Goal: Information Seeking & Learning: Learn about a topic

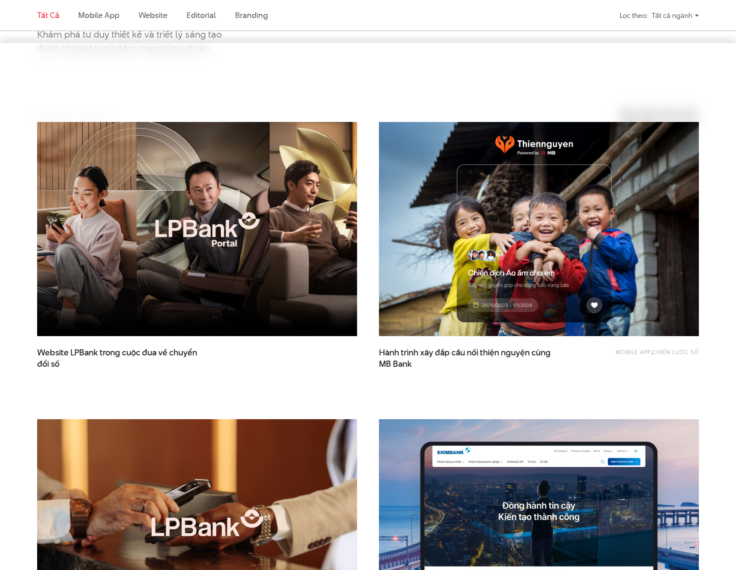
scroll to position [350, 0]
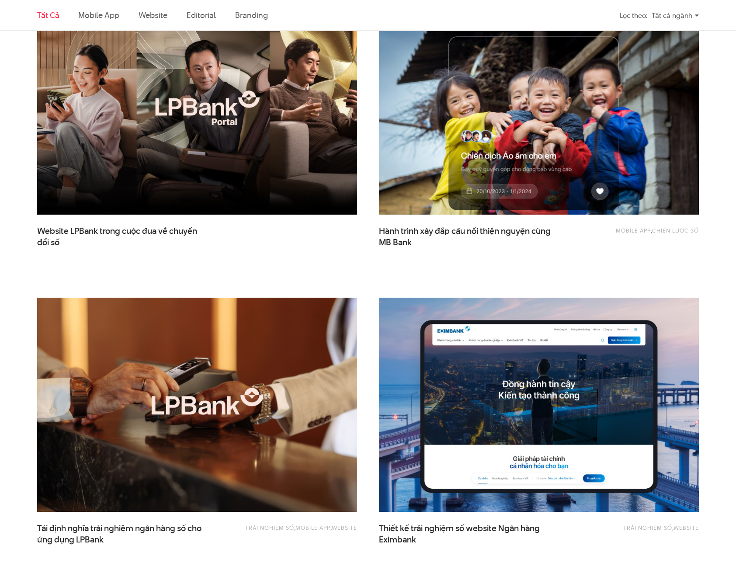
click at [431, 167] on img at bounding box center [539, 108] width 352 height 236
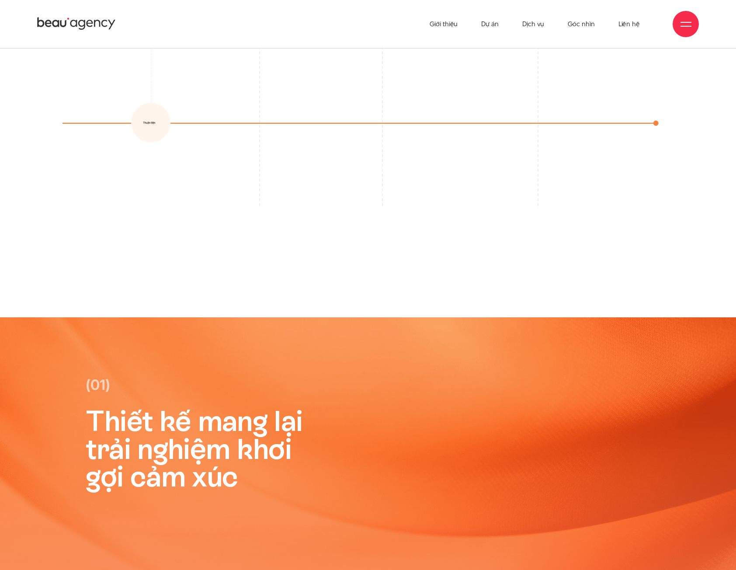
scroll to position [2360, 0]
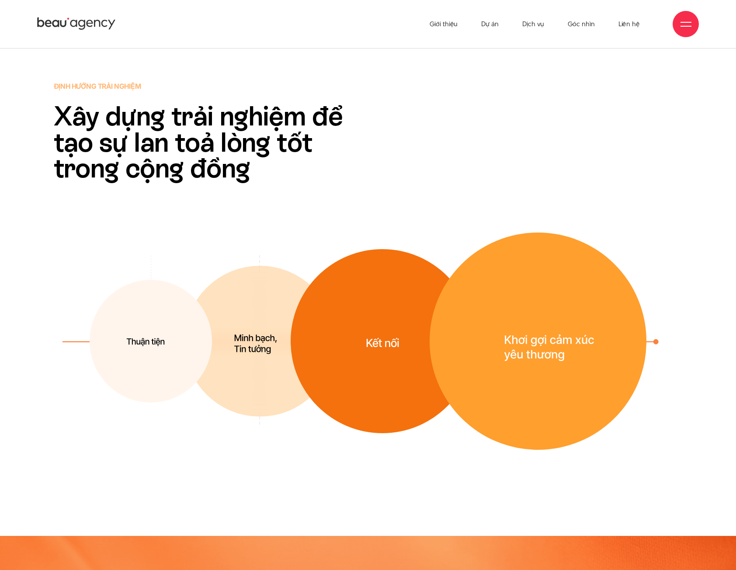
click at [149, 330] on img at bounding box center [151, 341] width 122 height 123
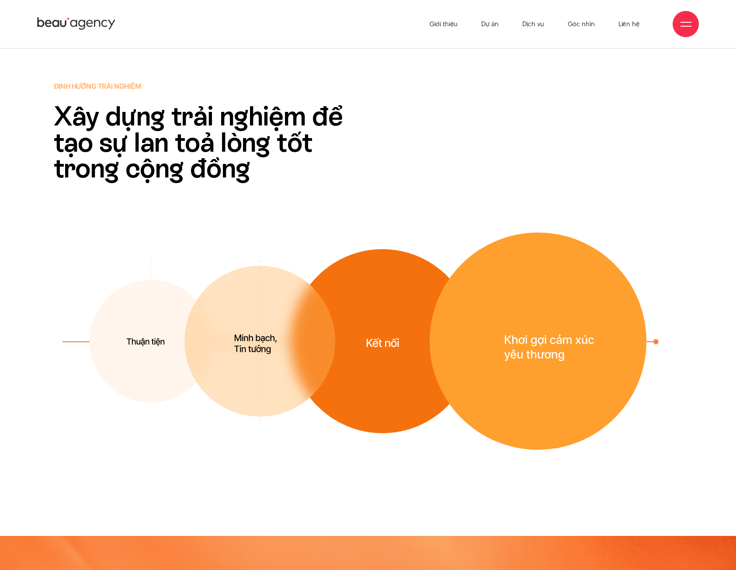
click at [217, 338] on img at bounding box center [259, 341] width 151 height 151
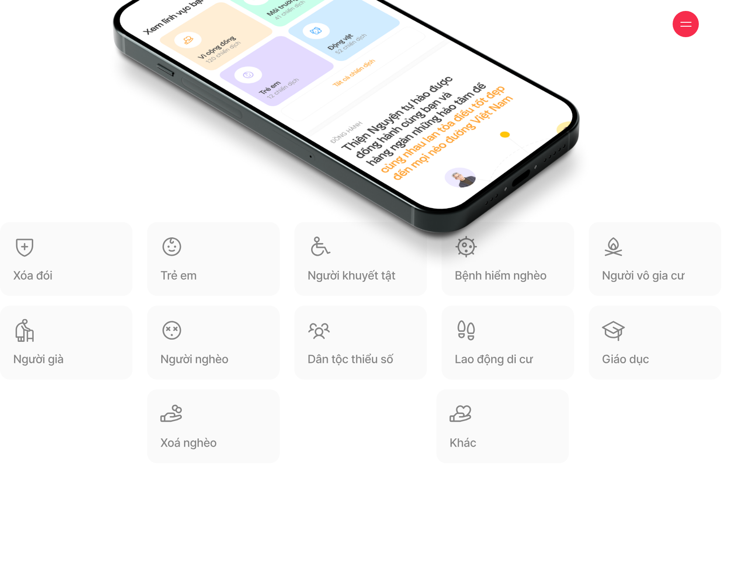
scroll to position [10402, 0]
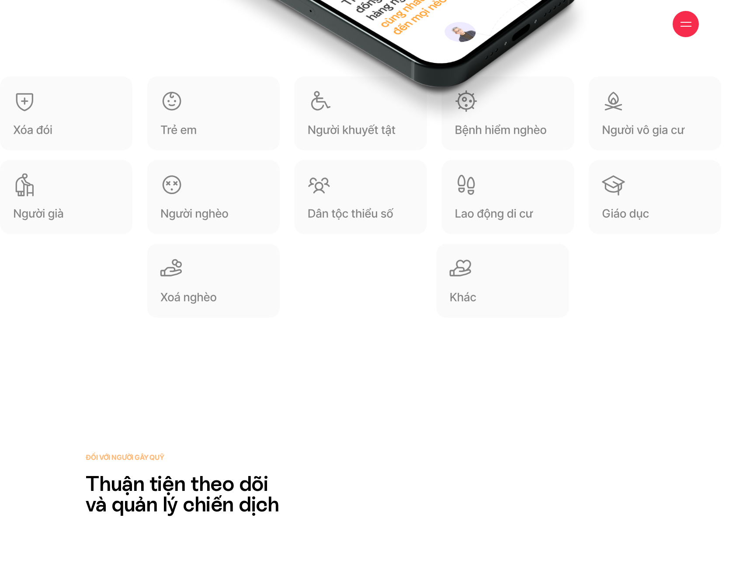
click at [270, 190] on img at bounding box center [368, 203] width 736 height 254
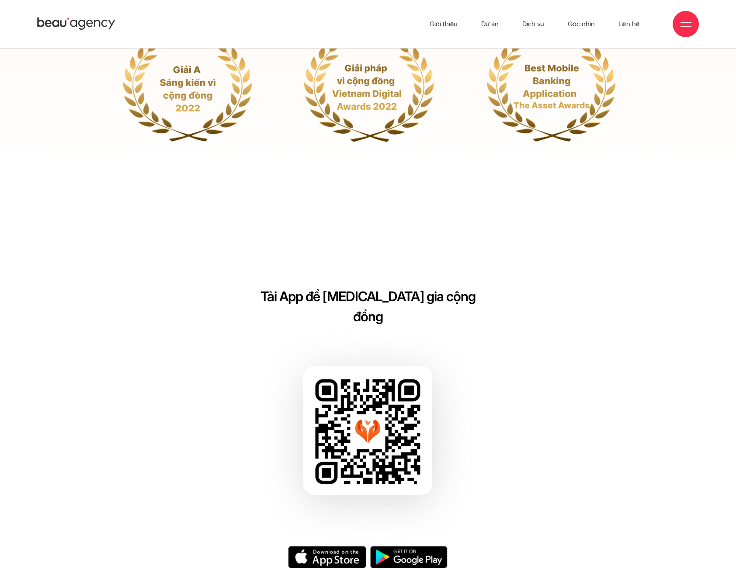
scroll to position [14602, 0]
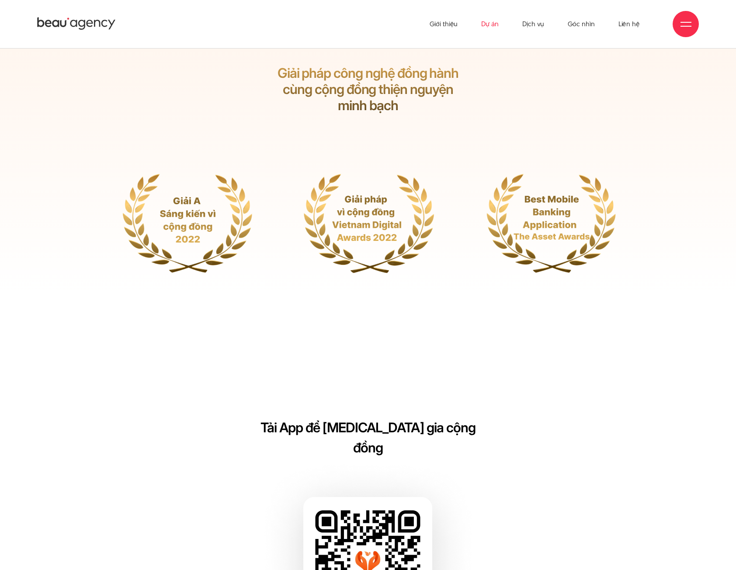
click at [485, 27] on link "Dự án" at bounding box center [489, 24] width 17 height 48
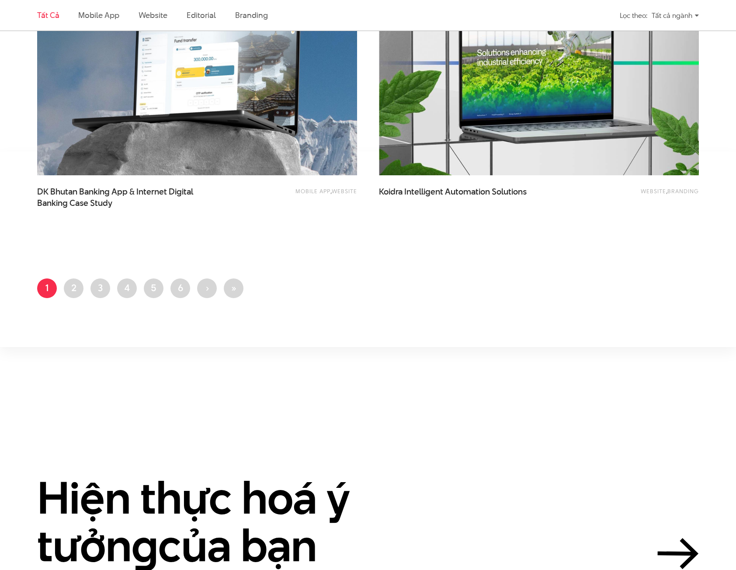
scroll to position [1923, 0]
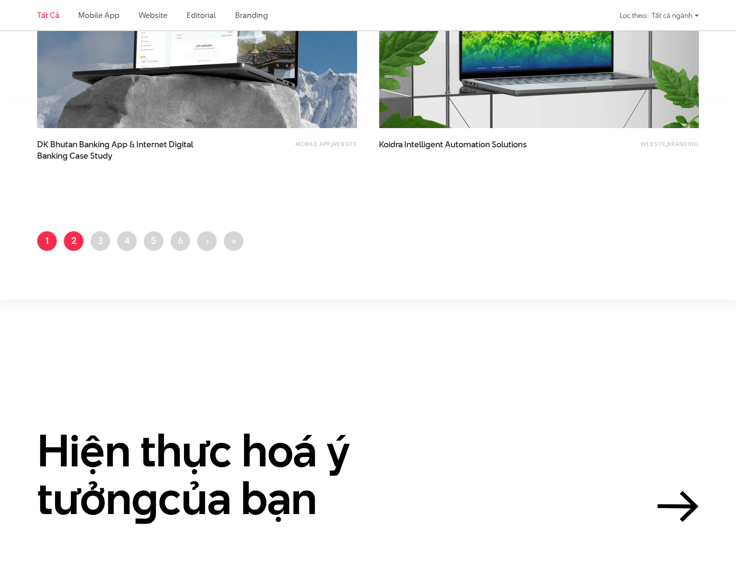
click at [71, 245] on link "Trang 2" at bounding box center [74, 241] width 20 height 20
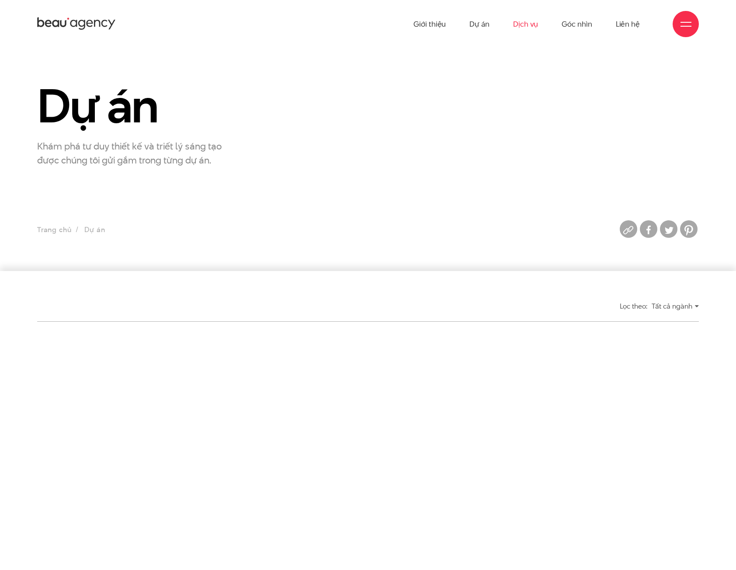
click at [526, 23] on link "Dịch vụ" at bounding box center [525, 24] width 25 height 48
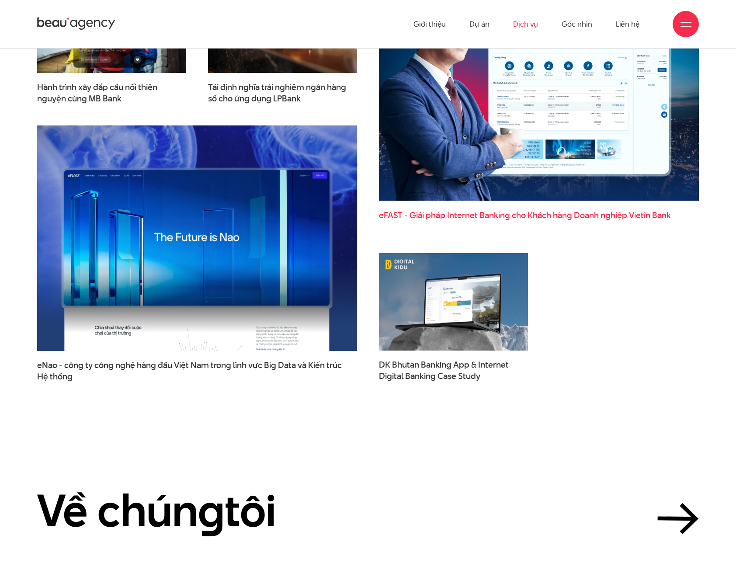
scroll to position [2732, 0]
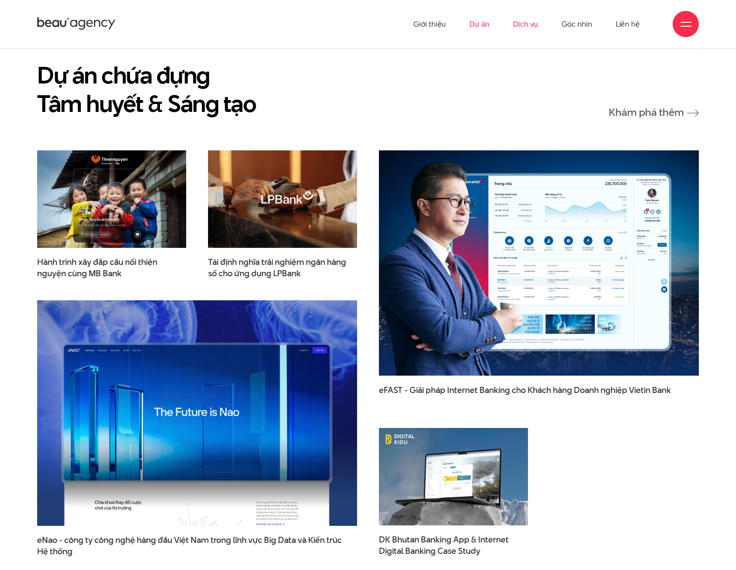
click at [481, 26] on link "Dự án" at bounding box center [479, 24] width 20 height 48
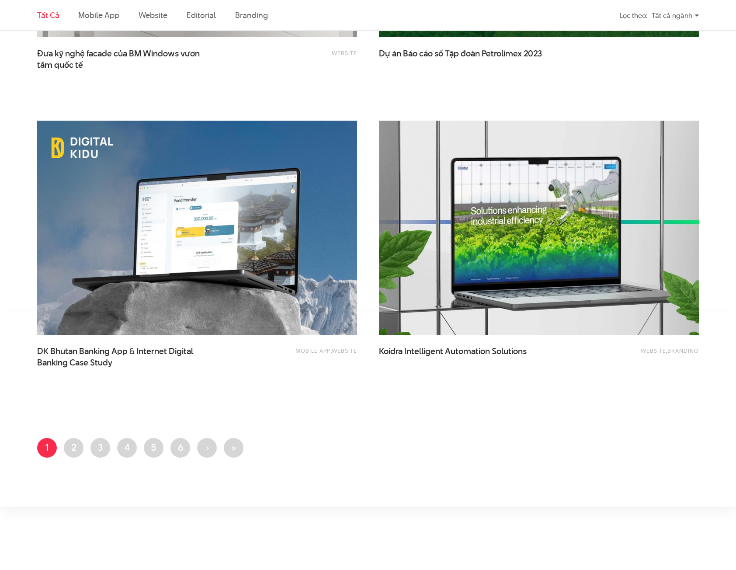
scroll to position [1748, 0]
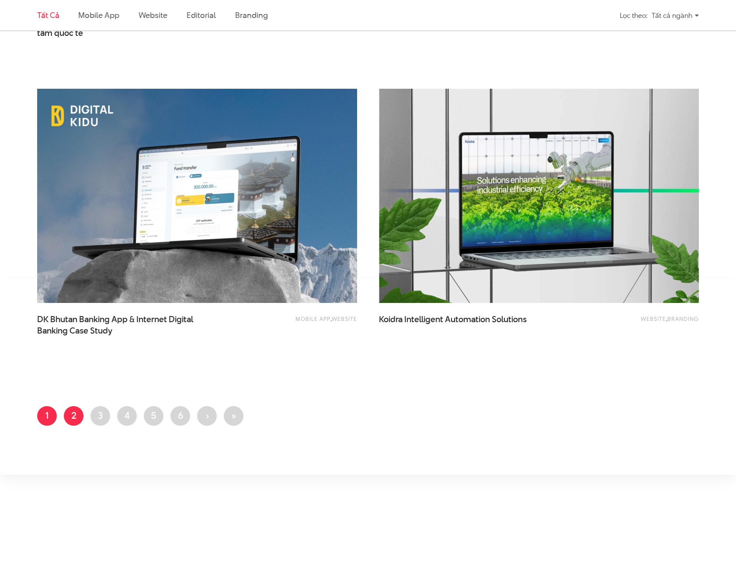
click at [71, 417] on link "Trang 2" at bounding box center [74, 416] width 20 height 20
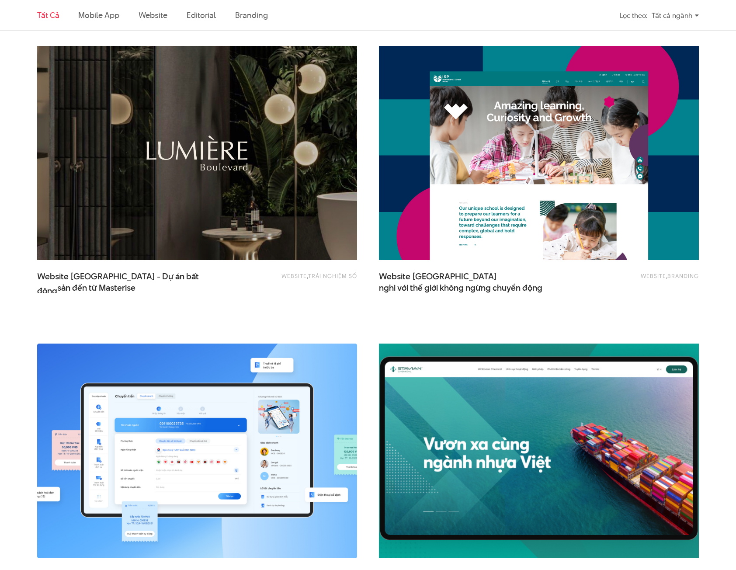
scroll to position [1005, 0]
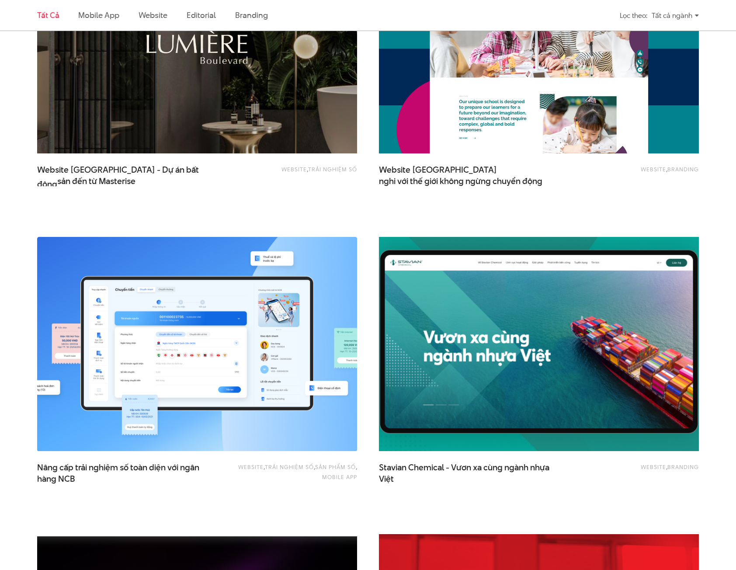
click at [432, 361] on img at bounding box center [539, 344] width 352 height 236
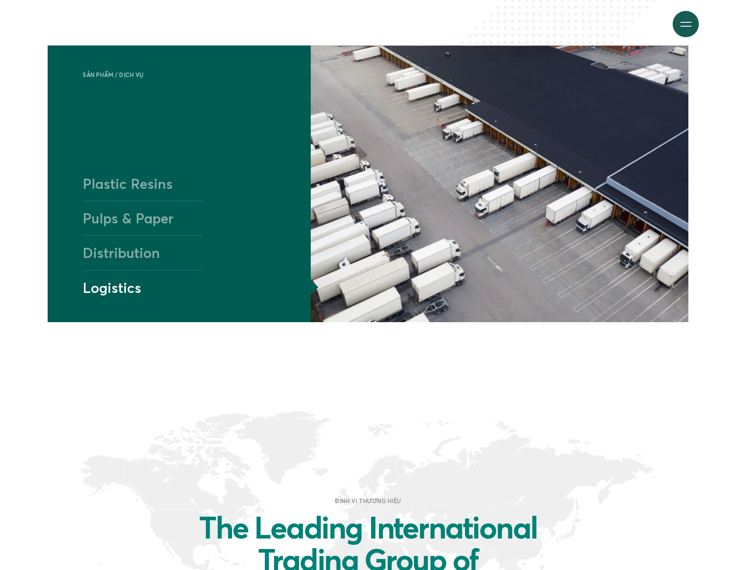
scroll to position [743, 0]
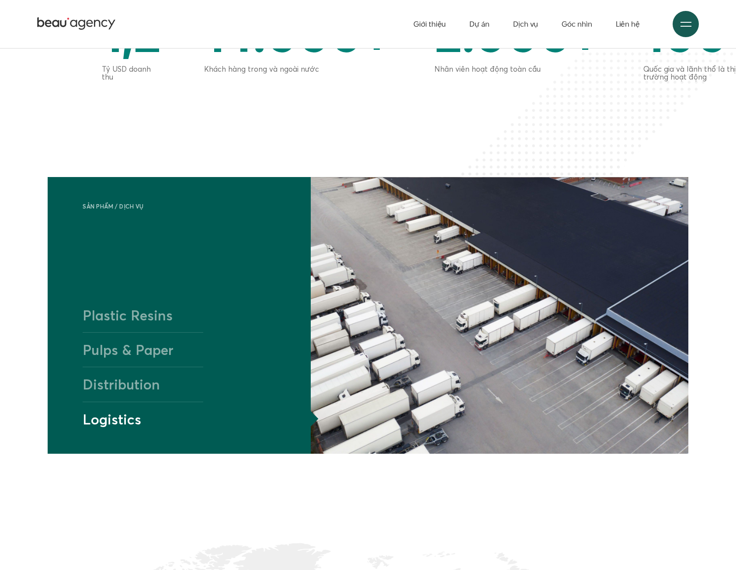
click at [105, 359] on h4 "Pulps & Paper" at bounding box center [143, 349] width 121 height 35
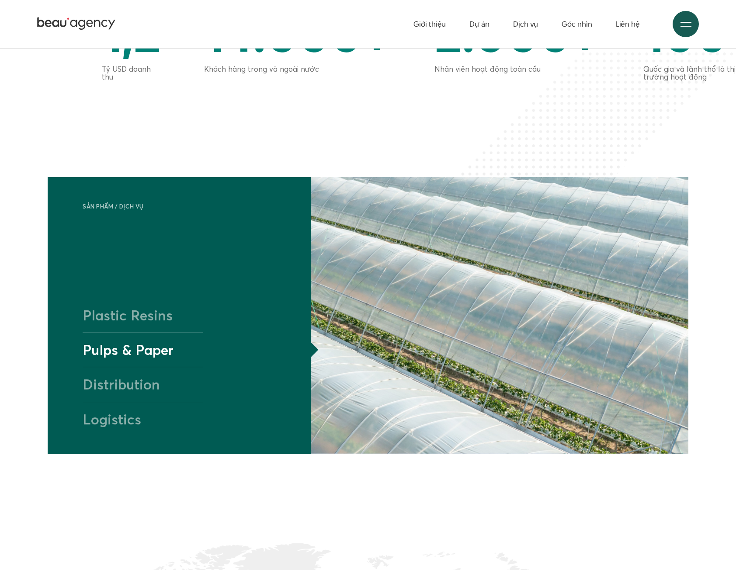
click at [125, 320] on h4 "Plastic Resins" at bounding box center [143, 315] width 121 height 34
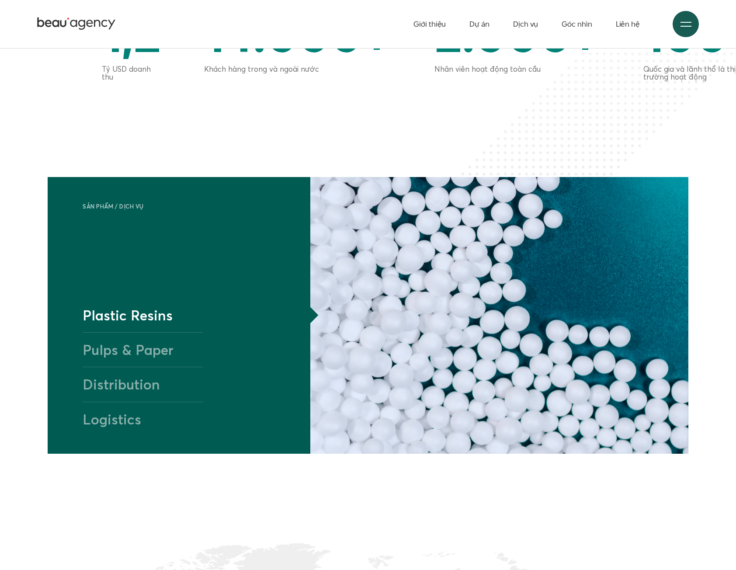
click at [127, 363] on h4 "Pulps & Paper" at bounding box center [143, 349] width 121 height 35
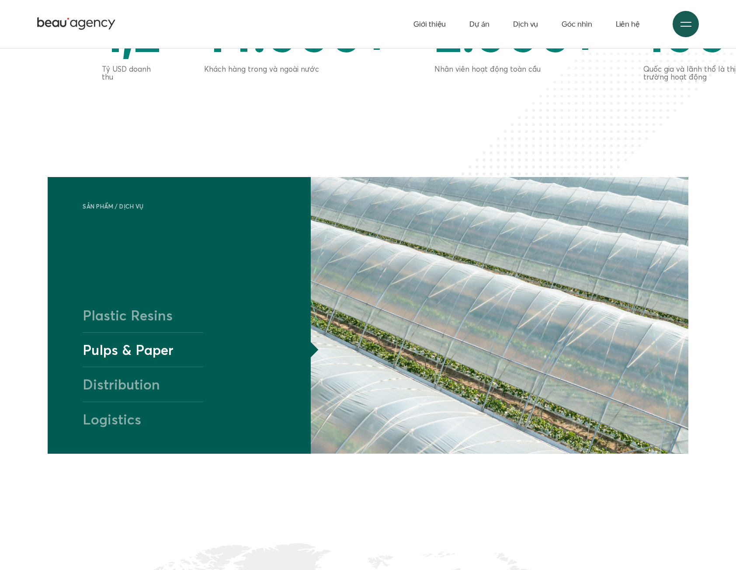
click at [132, 345] on h4 "Pulps & Paper" at bounding box center [143, 349] width 121 height 35
click at [136, 328] on h4 "Plastic Resins" at bounding box center [143, 315] width 121 height 34
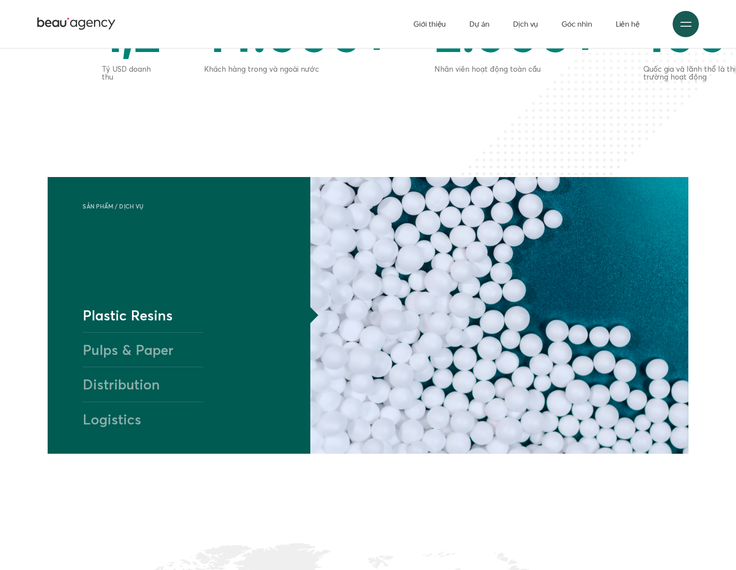
drag, startPoint x: 129, startPoint y: 358, endPoint x: 122, endPoint y: 399, distance: 40.8
click at [129, 359] on h4 "Pulps & Paper" at bounding box center [143, 349] width 121 height 35
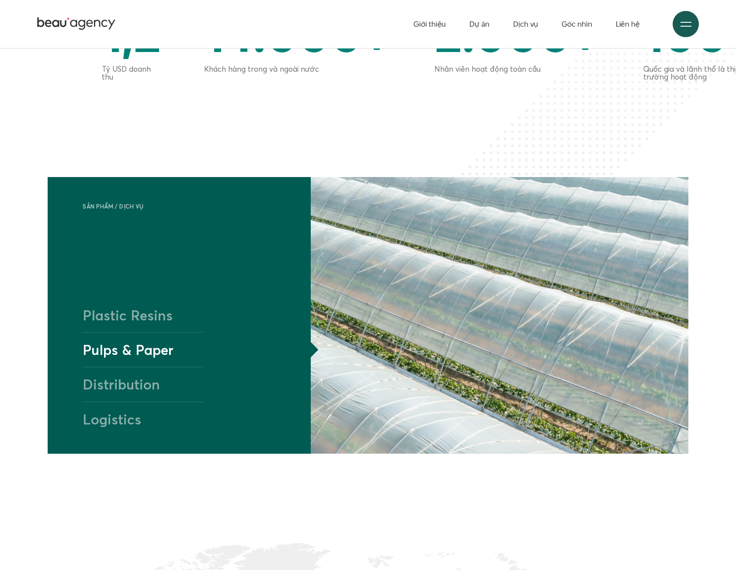
click at [122, 399] on h4 "Distribution" at bounding box center [143, 384] width 121 height 35
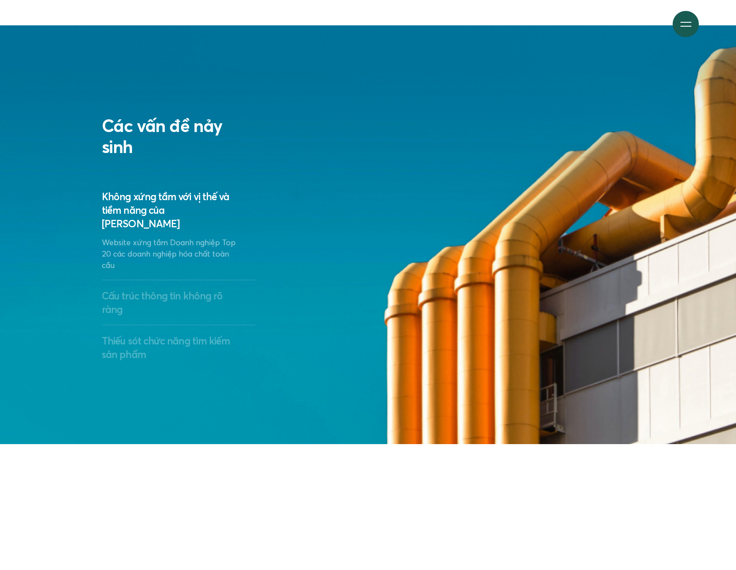
scroll to position [1573, 0]
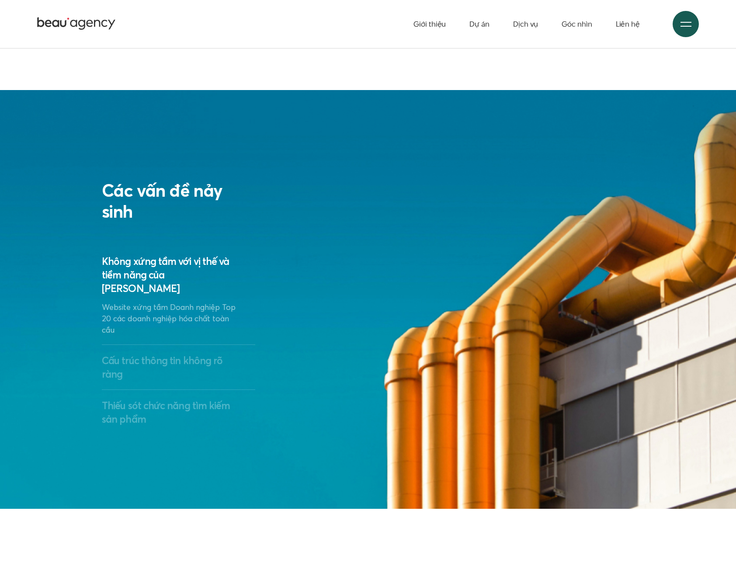
click at [170, 354] on h3 "Cấu trúc thông tin không rõ ràng" at bounding box center [178, 367] width 153 height 27
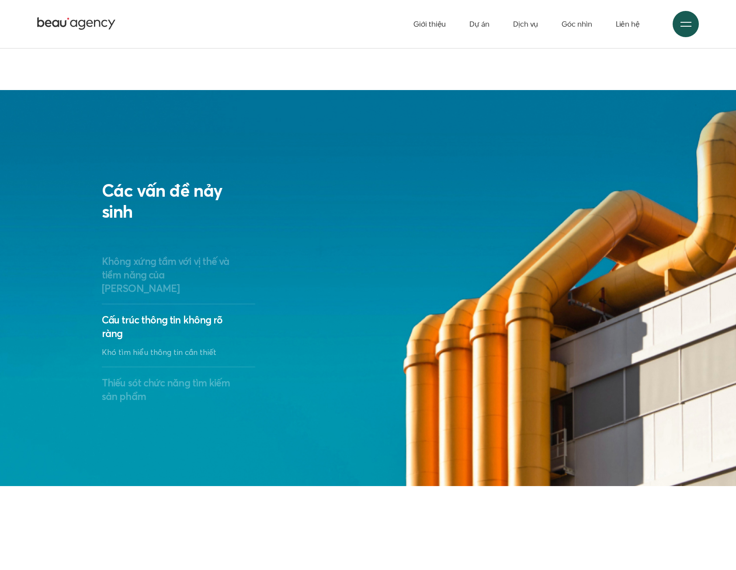
click at [165, 376] on h3 "Thiếu sót chức năng tìm kiếm sản phẩm" at bounding box center [178, 389] width 153 height 27
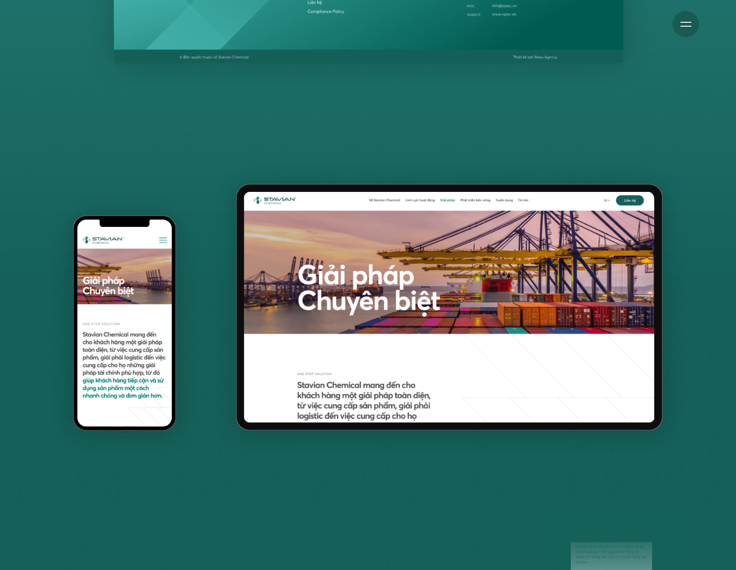
scroll to position [4633, 0]
